Goal: Task Accomplishment & Management: Complete application form

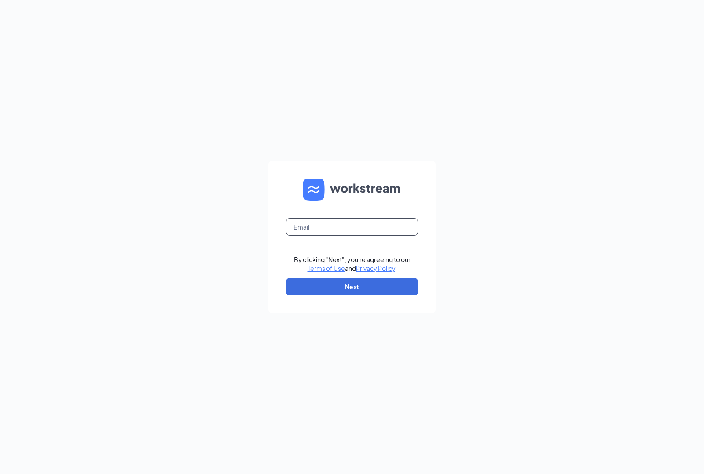
click at [312, 230] on input "text" at bounding box center [352, 227] width 132 height 18
type input "la3894@pjunited.com"
click at [339, 290] on button "Next" at bounding box center [352, 287] width 132 height 18
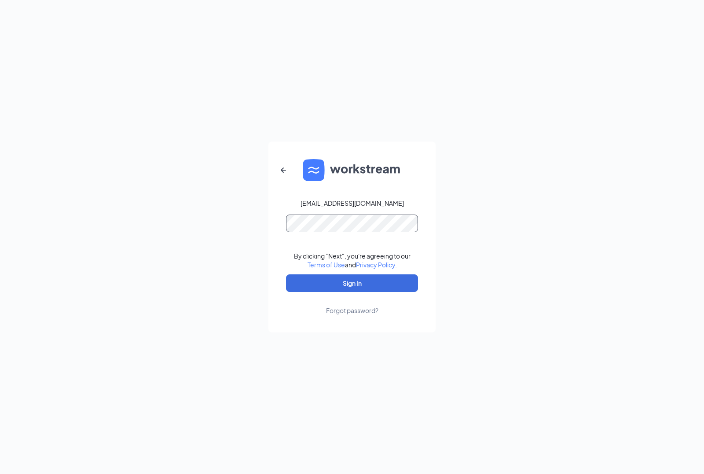
click at [286, 275] on button "Sign In" at bounding box center [352, 284] width 132 height 18
click at [346, 281] on button "Sign In" at bounding box center [352, 284] width 132 height 18
click at [286, 275] on button "Sign In" at bounding box center [352, 284] width 132 height 18
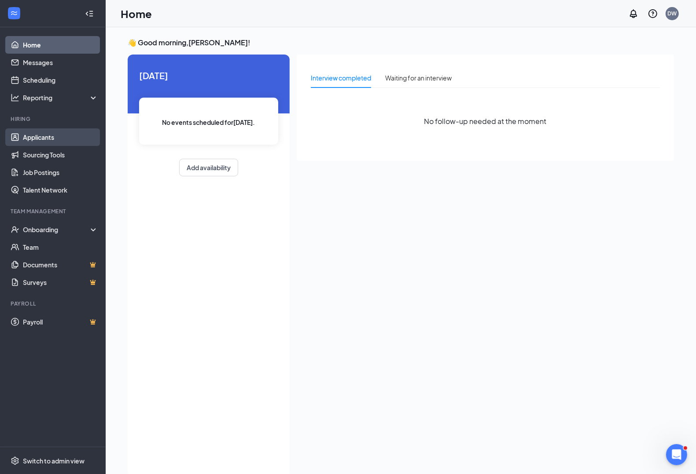
click at [42, 142] on link "Applicants" at bounding box center [60, 137] width 75 height 18
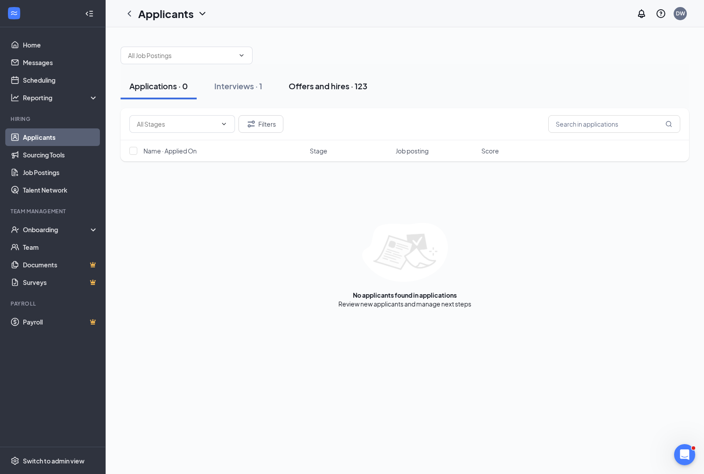
click at [325, 87] on div "Offers and hires · 123" at bounding box center [328, 86] width 79 height 11
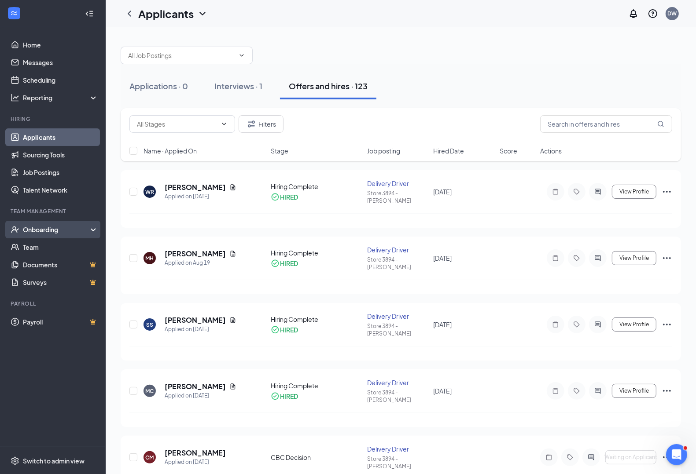
click at [32, 229] on div "Onboarding" at bounding box center [57, 229] width 68 height 9
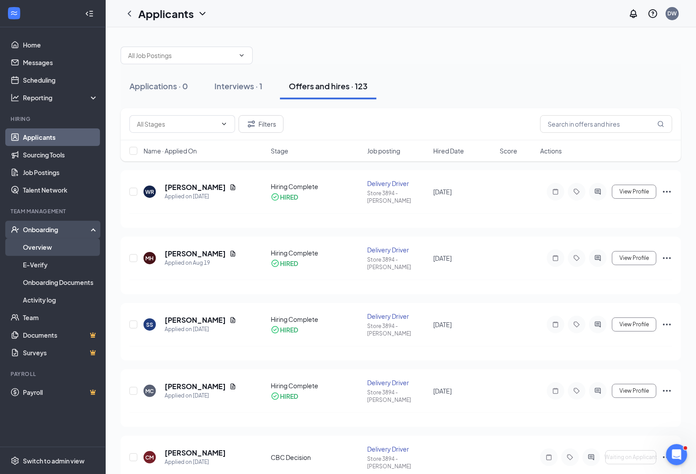
click at [36, 249] on link "Overview" at bounding box center [60, 247] width 75 height 18
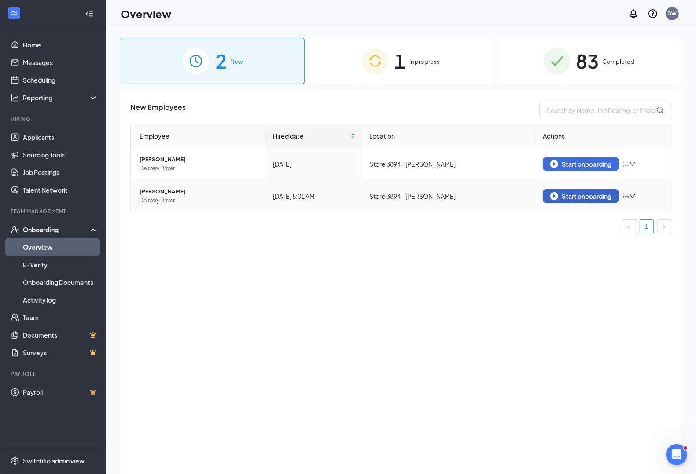
click at [584, 195] on div "Start onboarding" at bounding box center [580, 196] width 61 height 8
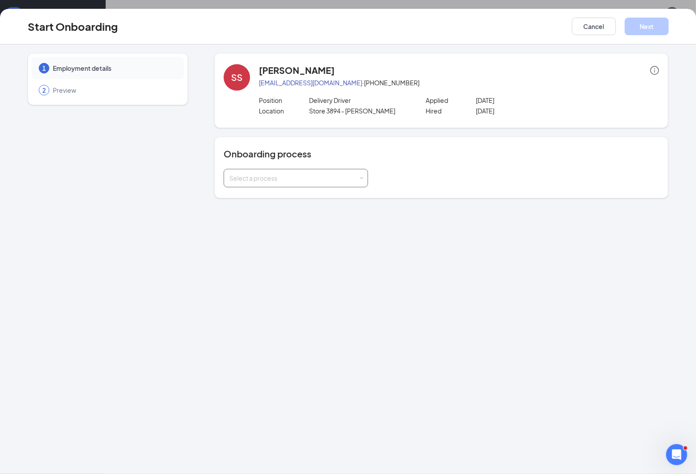
click at [327, 184] on div "Select a process" at bounding box center [295, 178] width 133 height 18
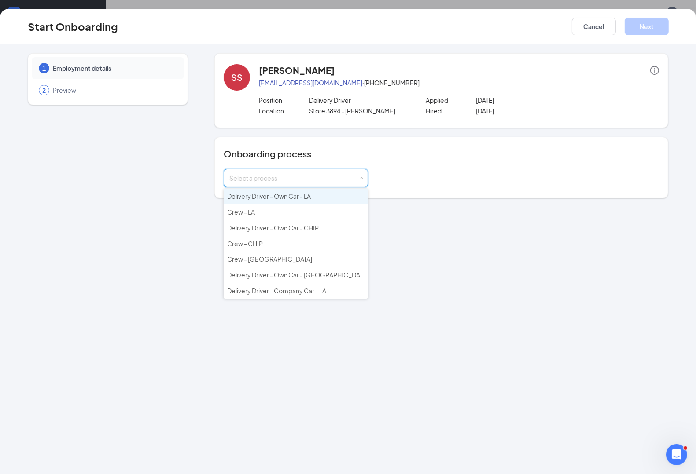
click at [255, 194] on span "Delivery Driver - Own Car - LA" at bounding box center [269, 196] width 84 height 8
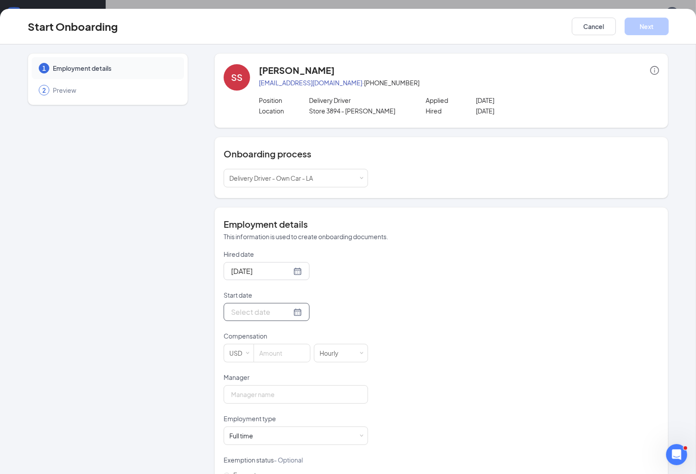
click at [257, 309] on input "Start date" at bounding box center [261, 312] width 60 height 11
type input "[DATE]"
click at [298, 418] on div "28" at bounding box center [300, 417] width 11 height 11
click at [271, 355] on input at bounding box center [282, 354] width 56 height 18
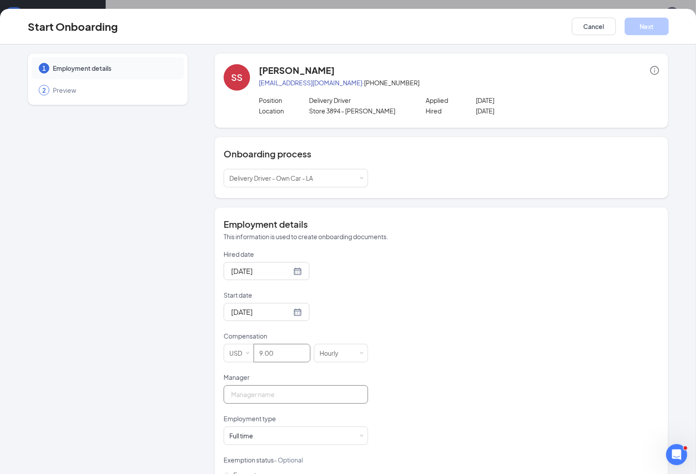
type input "9"
click at [239, 397] on input "Manager" at bounding box center [296, 394] width 144 height 18
type input "[PERSON_NAME]"
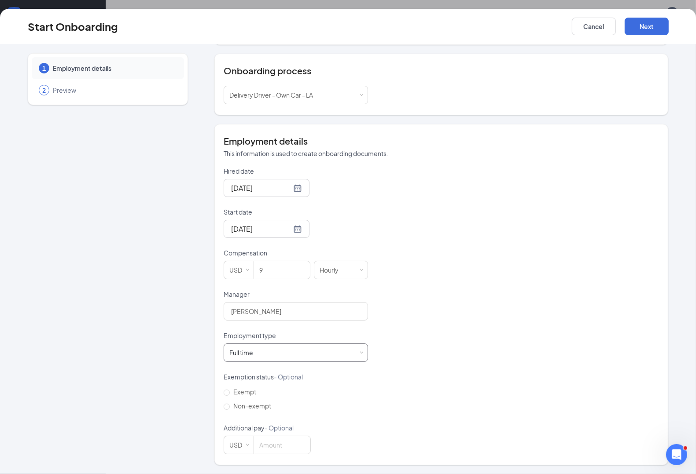
click at [269, 355] on div "Full time Works 30+ hours per week and is reasonably expected to work" at bounding box center [295, 353] width 133 height 18
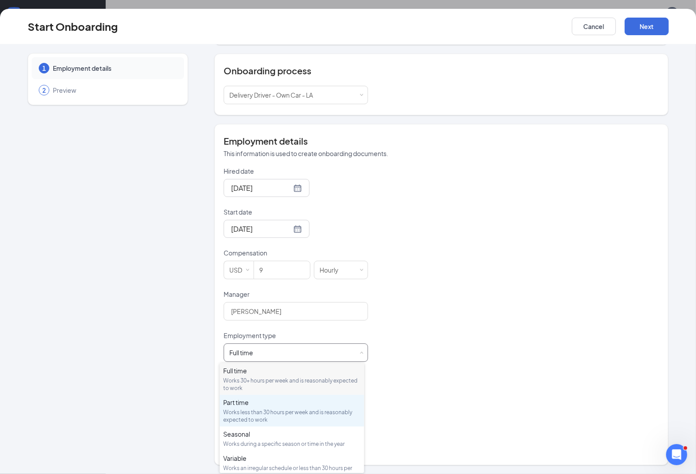
click at [253, 409] on div "Works less than 30 hours per week and is reasonably expected to work" at bounding box center [291, 416] width 137 height 15
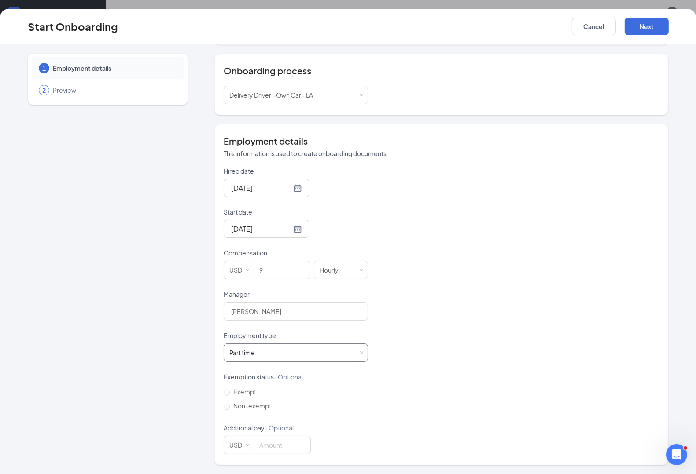
scroll to position [40, 0]
click at [224, 404] on input "Non-exempt" at bounding box center [227, 407] width 6 height 6
radio input "true"
click at [652, 23] on button "Next" at bounding box center [646, 27] width 44 height 18
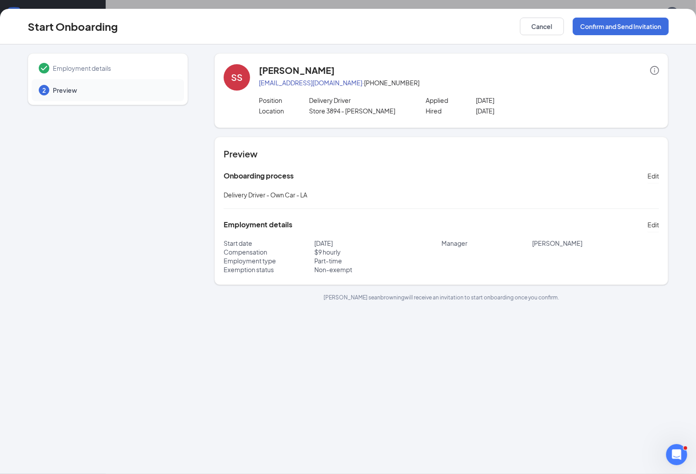
scroll to position [0, 0]
click at [592, 28] on button "Confirm and Send Invitation" at bounding box center [620, 27] width 96 height 18
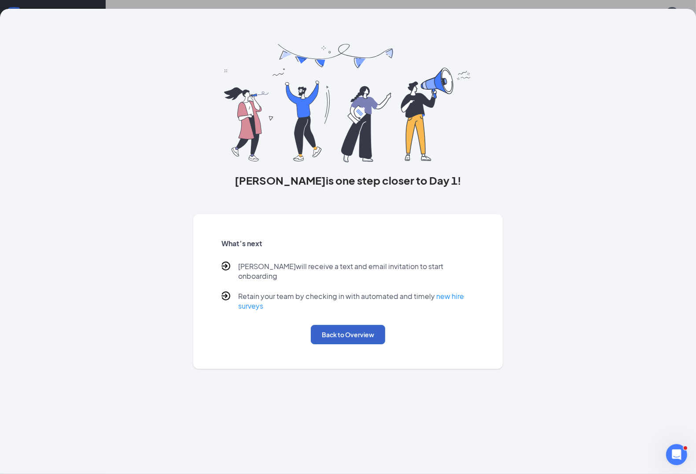
click at [354, 329] on button "Back to Overview" at bounding box center [348, 334] width 74 height 19
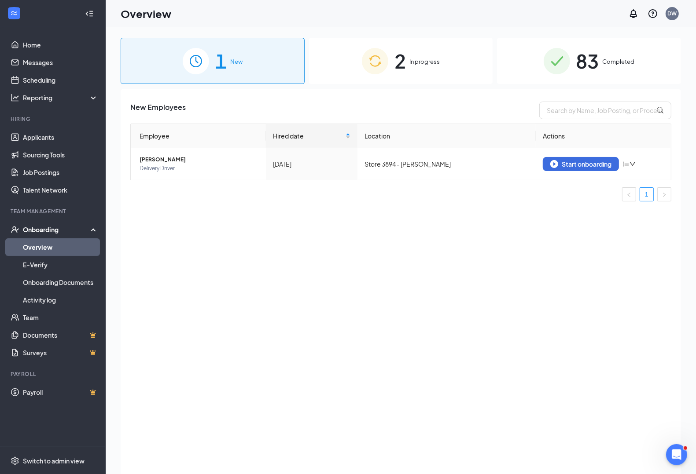
click at [413, 59] on span "In progress" at bounding box center [424, 61] width 30 height 9
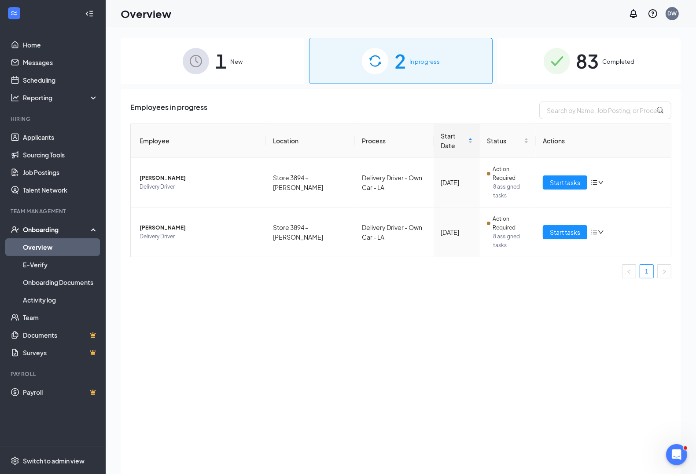
click at [229, 62] on div "1 New" at bounding box center [213, 61] width 184 height 46
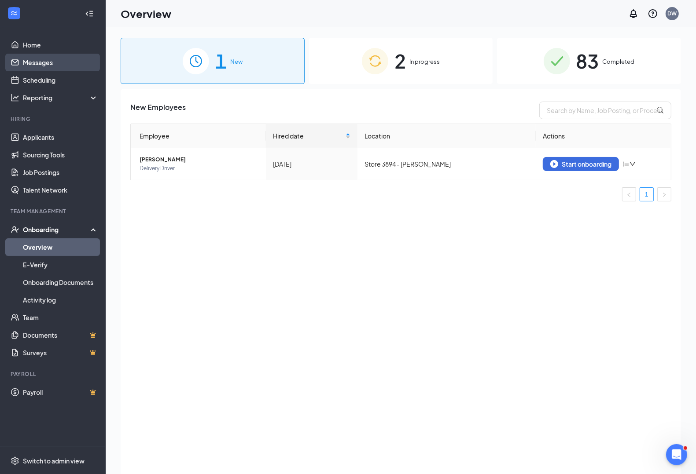
click at [34, 63] on link "Messages" at bounding box center [60, 63] width 75 height 18
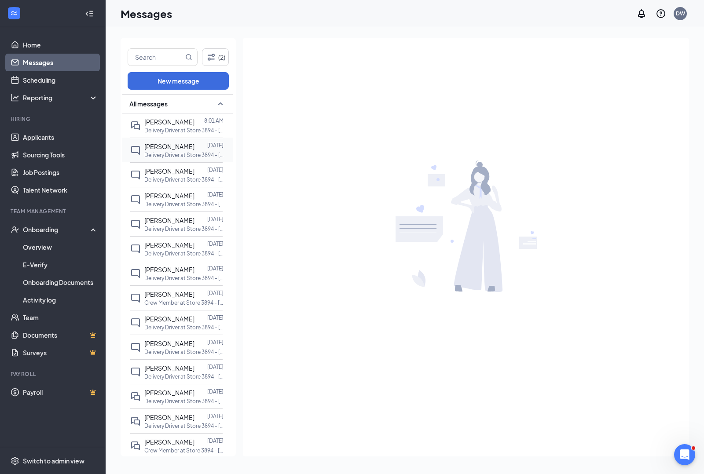
click at [156, 154] on p "Delivery Driver at Store 3894 - [PERSON_NAME]" at bounding box center [183, 154] width 79 height 7
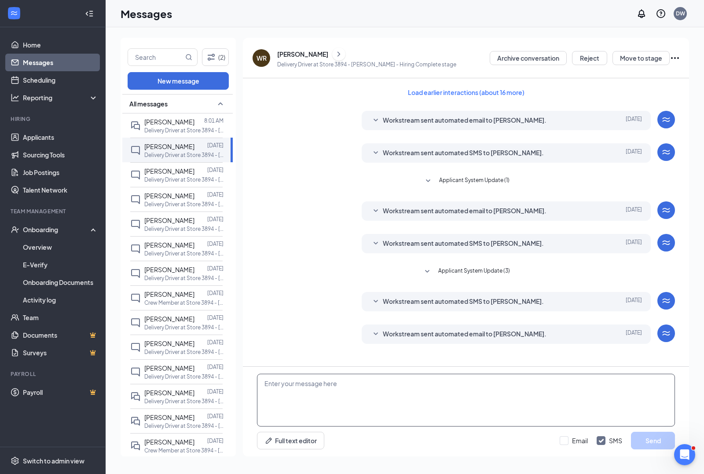
click at [331, 403] on textarea at bounding box center [466, 400] width 418 height 53
type textarea "Great news [PERSON_NAME] Your background came back. I'm sending your onboarding…"
click at [564, 440] on input "Email" at bounding box center [574, 440] width 28 height 9
checkbox input "true"
click at [648, 439] on button "Send" at bounding box center [653, 441] width 44 height 18
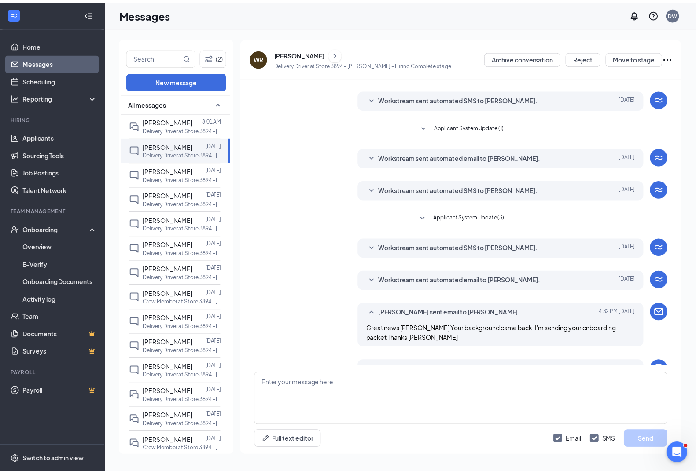
scroll to position [100, 0]
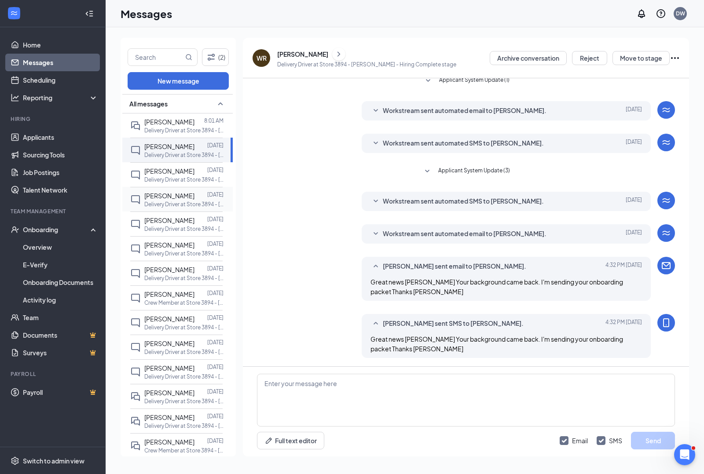
click at [150, 196] on span "[PERSON_NAME]" at bounding box center [169, 196] width 50 height 8
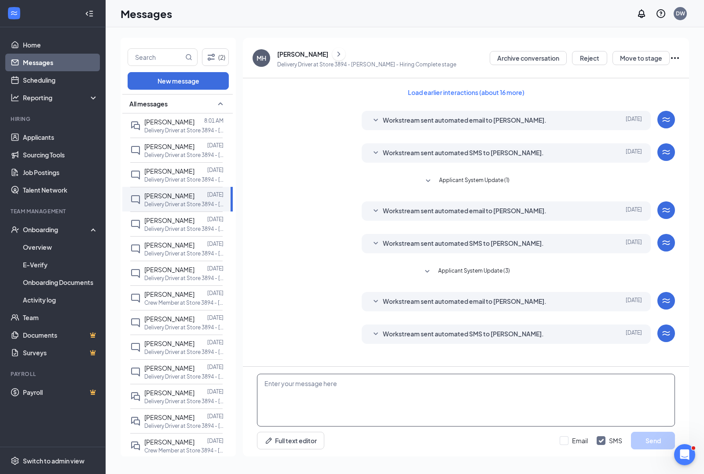
click at [291, 398] on textarea at bounding box center [466, 400] width 418 height 53
type textarea "G"
click at [29, 230] on div "Onboarding" at bounding box center [57, 229] width 68 height 9
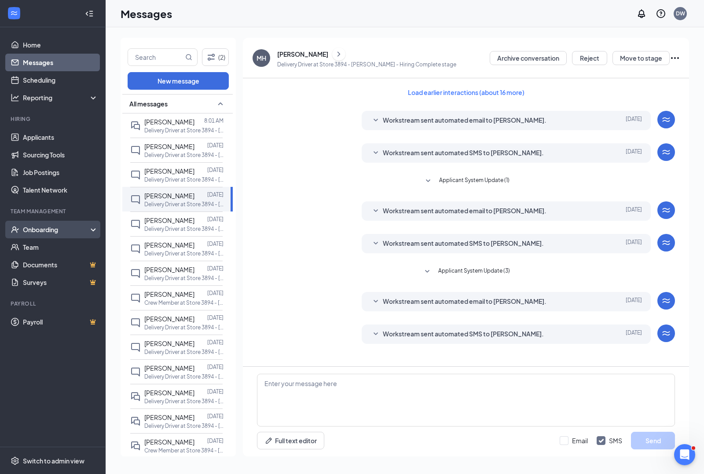
click at [43, 232] on div "Onboarding" at bounding box center [57, 229] width 68 height 9
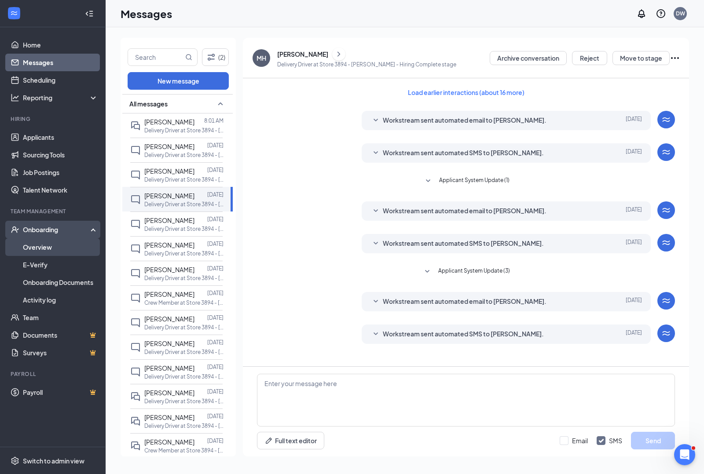
click at [36, 249] on link "Overview" at bounding box center [60, 247] width 75 height 18
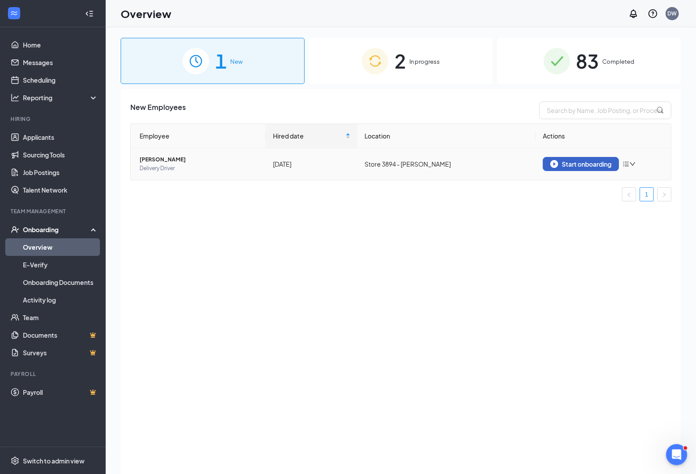
click at [594, 163] on div "Start onboarding" at bounding box center [580, 164] width 61 height 8
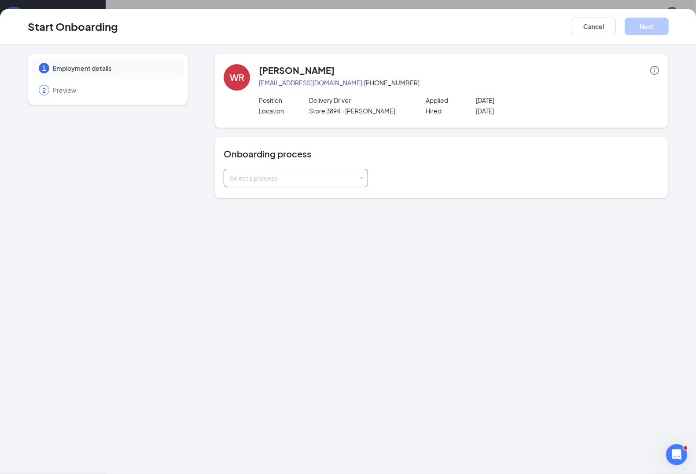
click at [283, 175] on div "Select a process" at bounding box center [293, 178] width 129 height 9
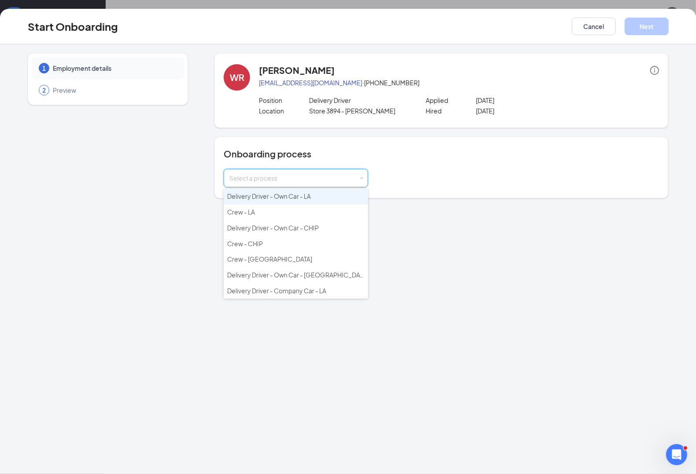
click at [258, 197] on span "Delivery Driver - Own Car - LA" at bounding box center [269, 196] width 84 height 8
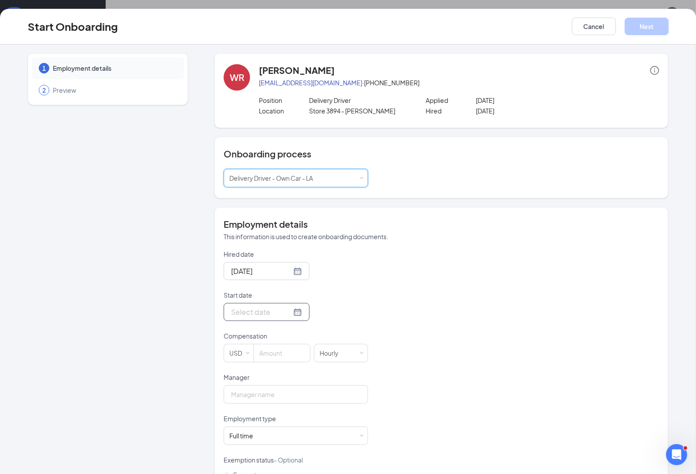
click at [245, 315] on input "Start date" at bounding box center [261, 312] width 60 height 11
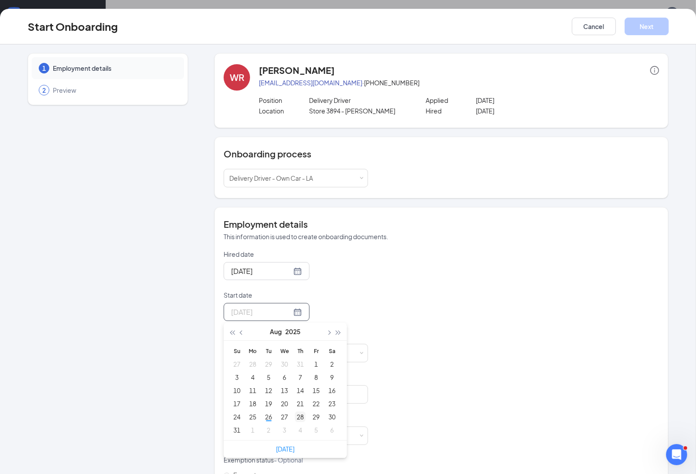
type input "[DATE]"
click at [295, 419] on div "28" at bounding box center [300, 417] width 11 height 11
click at [264, 352] on input at bounding box center [282, 354] width 56 height 18
type input "9"
click at [240, 397] on input "Manager" at bounding box center [296, 394] width 144 height 18
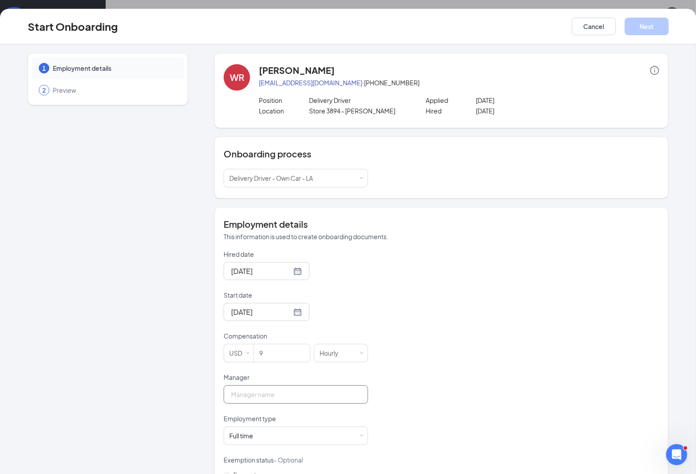
type input "[PERSON_NAME]"
click at [277, 436] on div "Full time Works 30+ hours per week and is reasonably expected to work" at bounding box center [295, 436] width 133 height 18
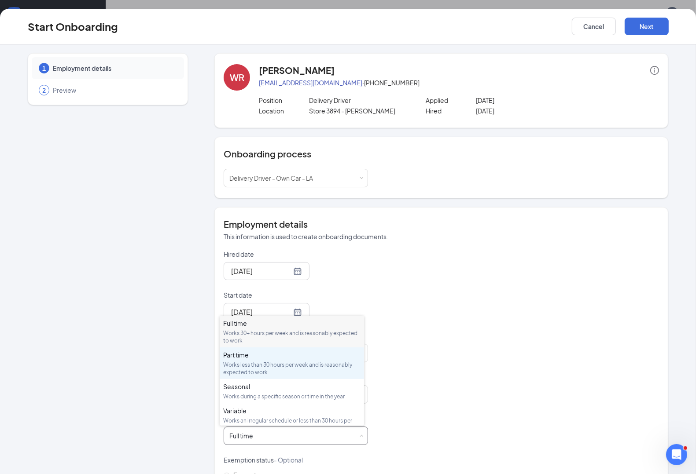
click at [246, 362] on div "Works less than 30 hours per week and is reasonably expected to work" at bounding box center [291, 368] width 137 height 15
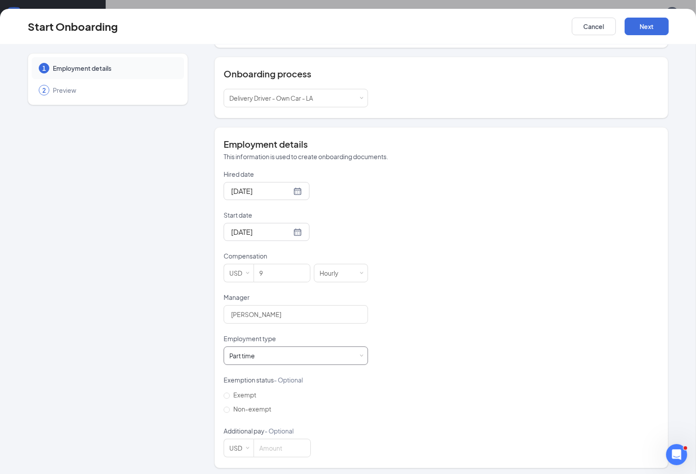
scroll to position [84, 0]
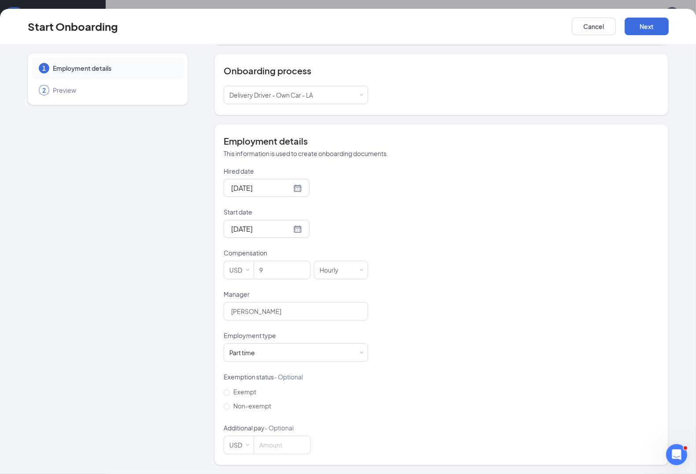
click at [218, 407] on div "Employment details This information is used to create onboarding documents. Hir…" at bounding box center [441, 294] width 454 height 341
click at [224, 407] on input "Non-exempt" at bounding box center [227, 407] width 6 height 6
radio input "true"
click at [655, 25] on button "Next" at bounding box center [646, 27] width 44 height 18
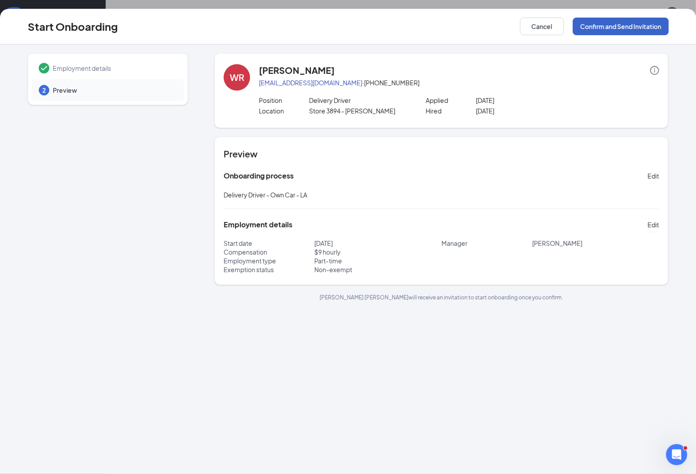
click at [631, 27] on button "Confirm and Send Invitation" at bounding box center [620, 27] width 96 height 18
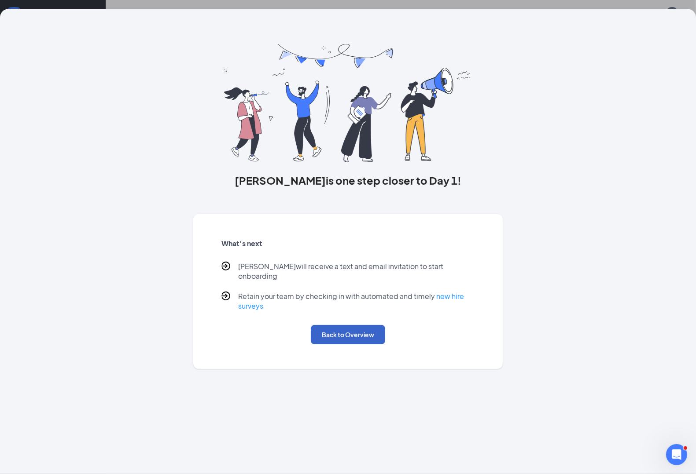
click at [343, 330] on button "Back to Overview" at bounding box center [348, 334] width 74 height 19
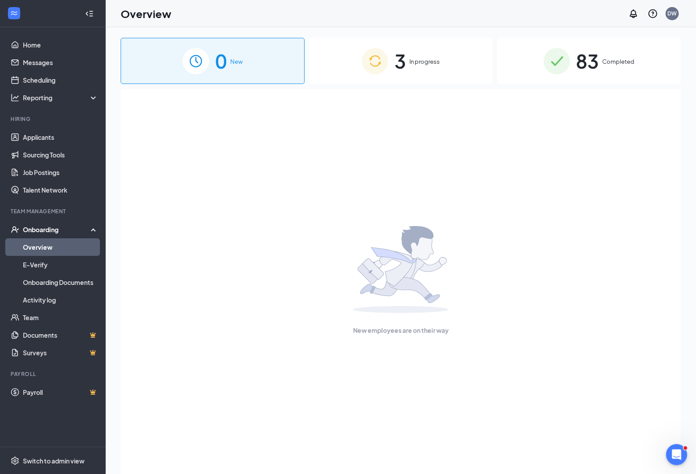
click at [425, 62] on span "In progress" at bounding box center [424, 61] width 30 height 9
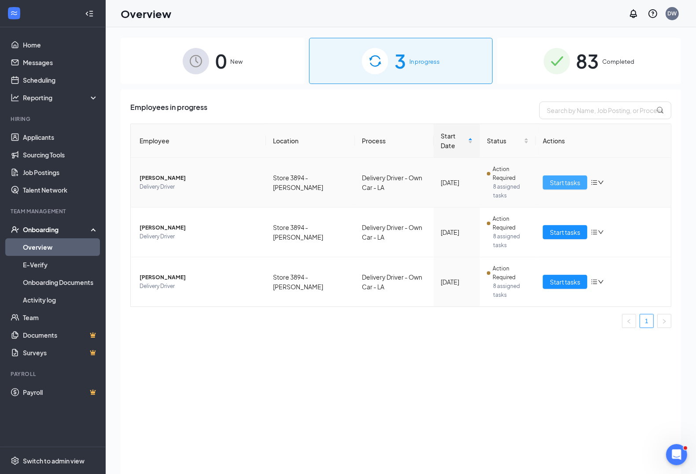
click at [565, 182] on span "Start tasks" at bounding box center [565, 183] width 30 height 10
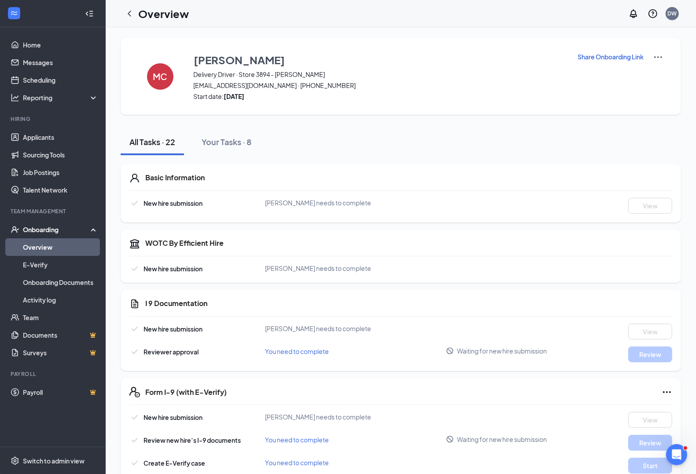
click at [126, 13] on icon "ChevronLeft" at bounding box center [129, 13] width 11 height 11
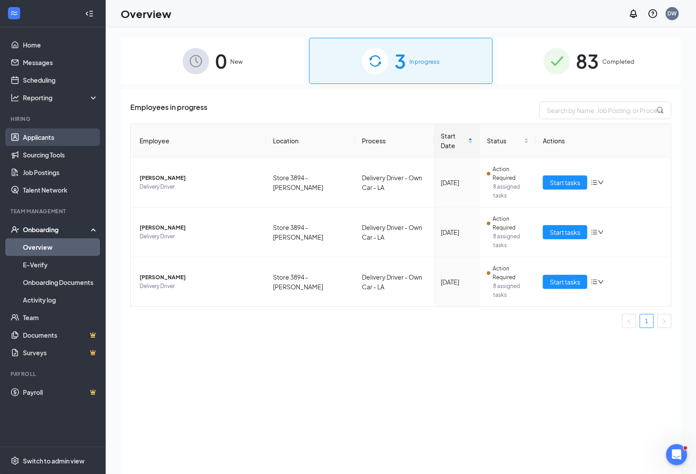
click at [32, 137] on link "Applicants" at bounding box center [60, 137] width 75 height 18
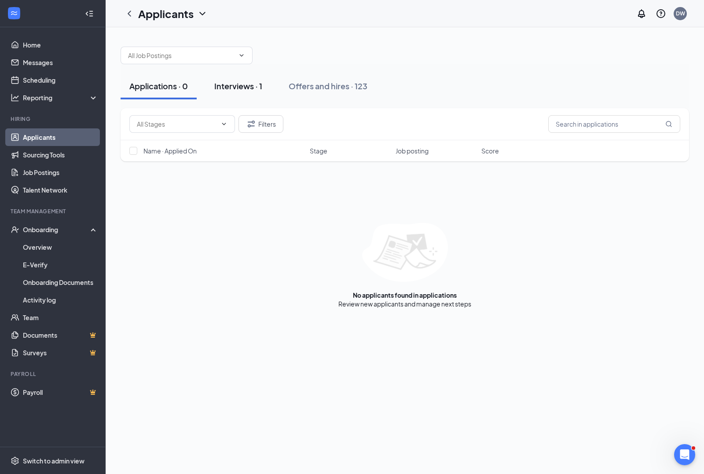
click at [231, 86] on div "Interviews · 1" at bounding box center [238, 86] width 48 height 11
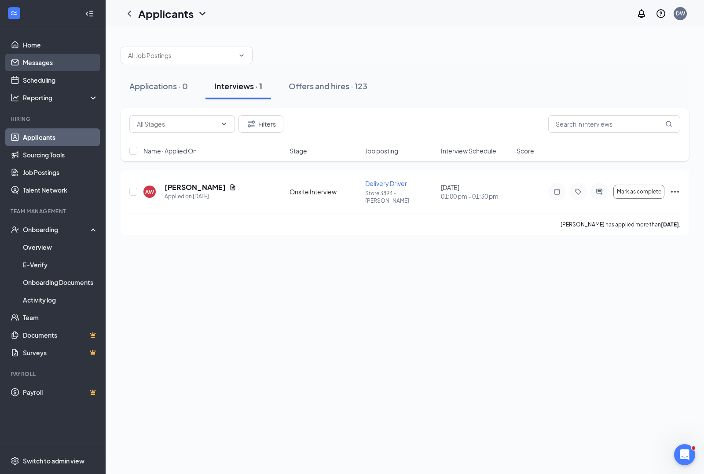
click at [27, 60] on link "Messages" at bounding box center [60, 63] width 75 height 18
